Goal: Transaction & Acquisition: Purchase product/service

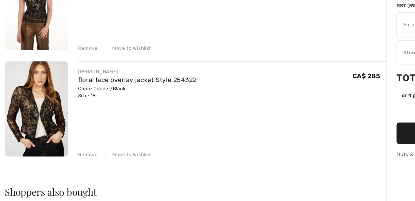
scroll to position [299, 0]
click at [86, 165] on div "Move to Wishlist" at bounding box center [93, 166] width 33 height 5
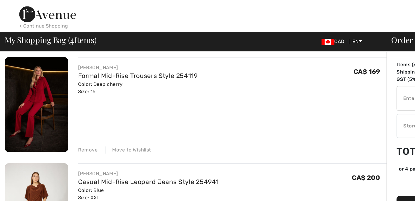
scroll to position [0, 0]
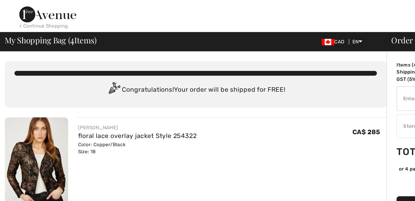
click at [36, 18] on div "< Continue Shopping" at bounding box center [31, 18] width 35 height 5
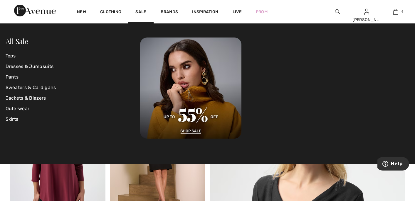
click at [54, 11] on img at bounding box center [35, 11] width 42 height 12
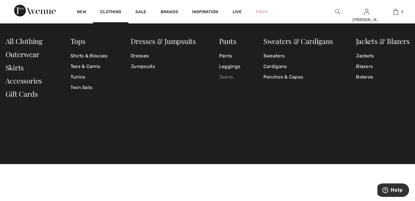
click at [227, 76] on link "Jeans" at bounding box center [229, 77] width 21 height 11
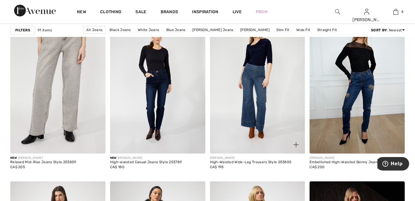
scroll to position [418, 0]
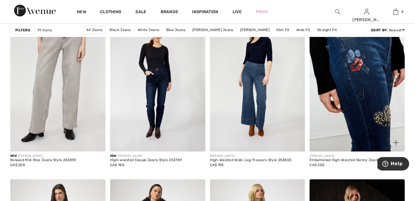
click at [359, 87] on img at bounding box center [356, 80] width 95 height 143
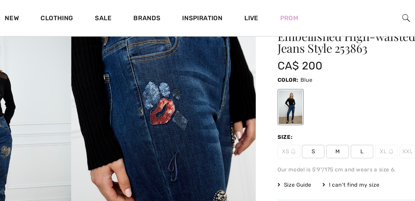
scroll to position [31, 0]
